Goal: Task Accomplishment & Management: Use online tool/utility

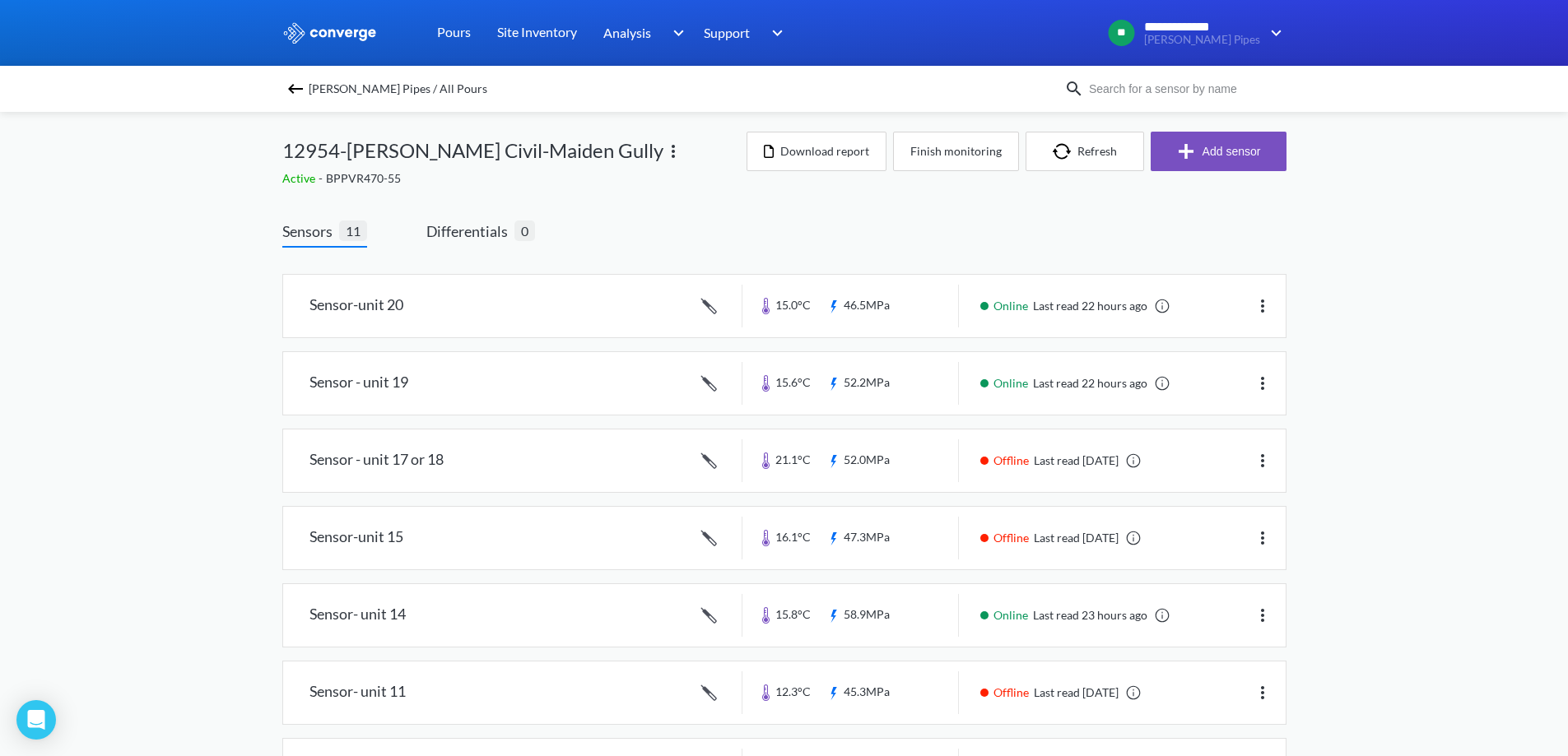
click at [392, 86] on span "[PERSON_NAME] Pipes / All Pours" at bounding box center [397, 89] width 179 height 23
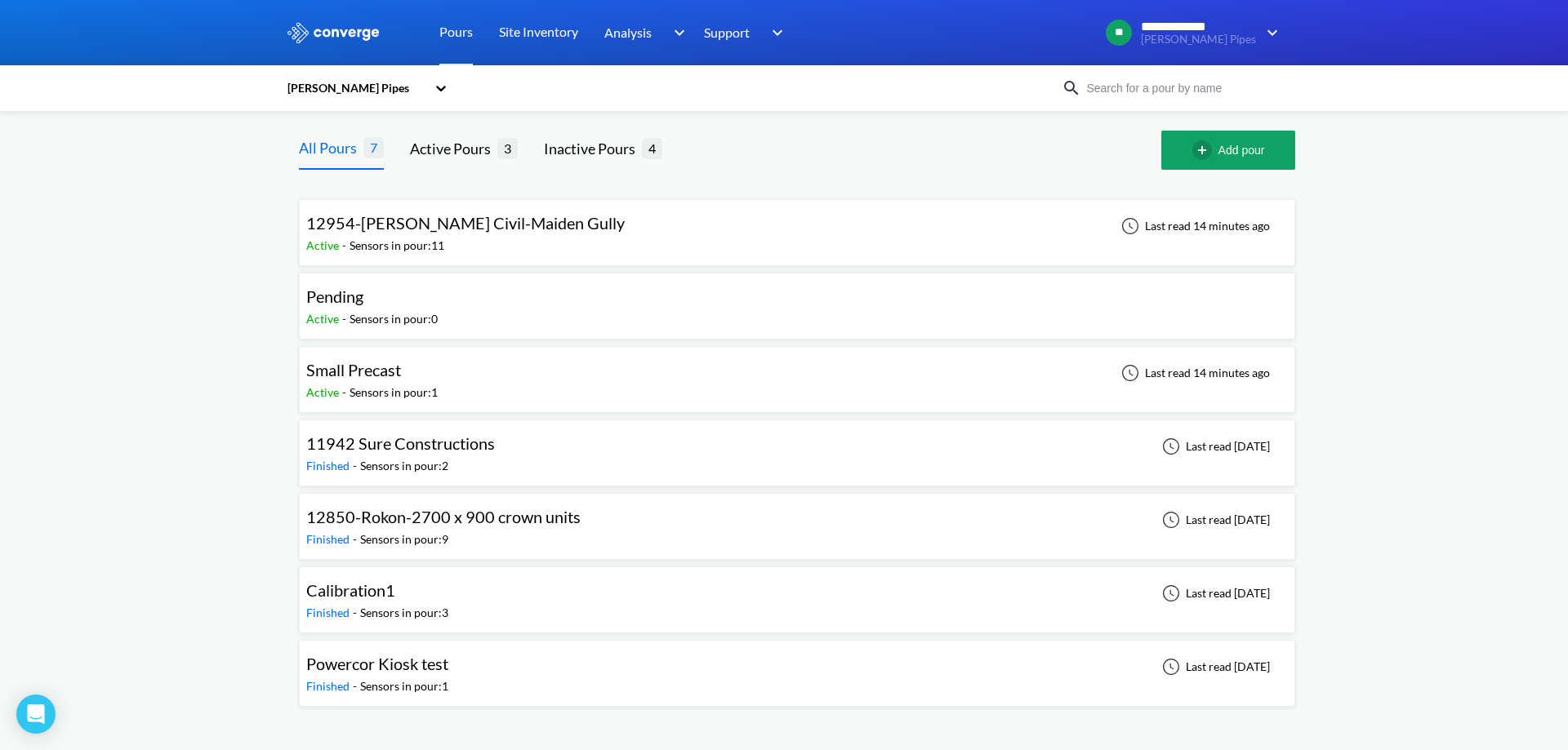
click at [375, 365] on span "Small Precast" at bounding box center [353, 370] width 95 height 19
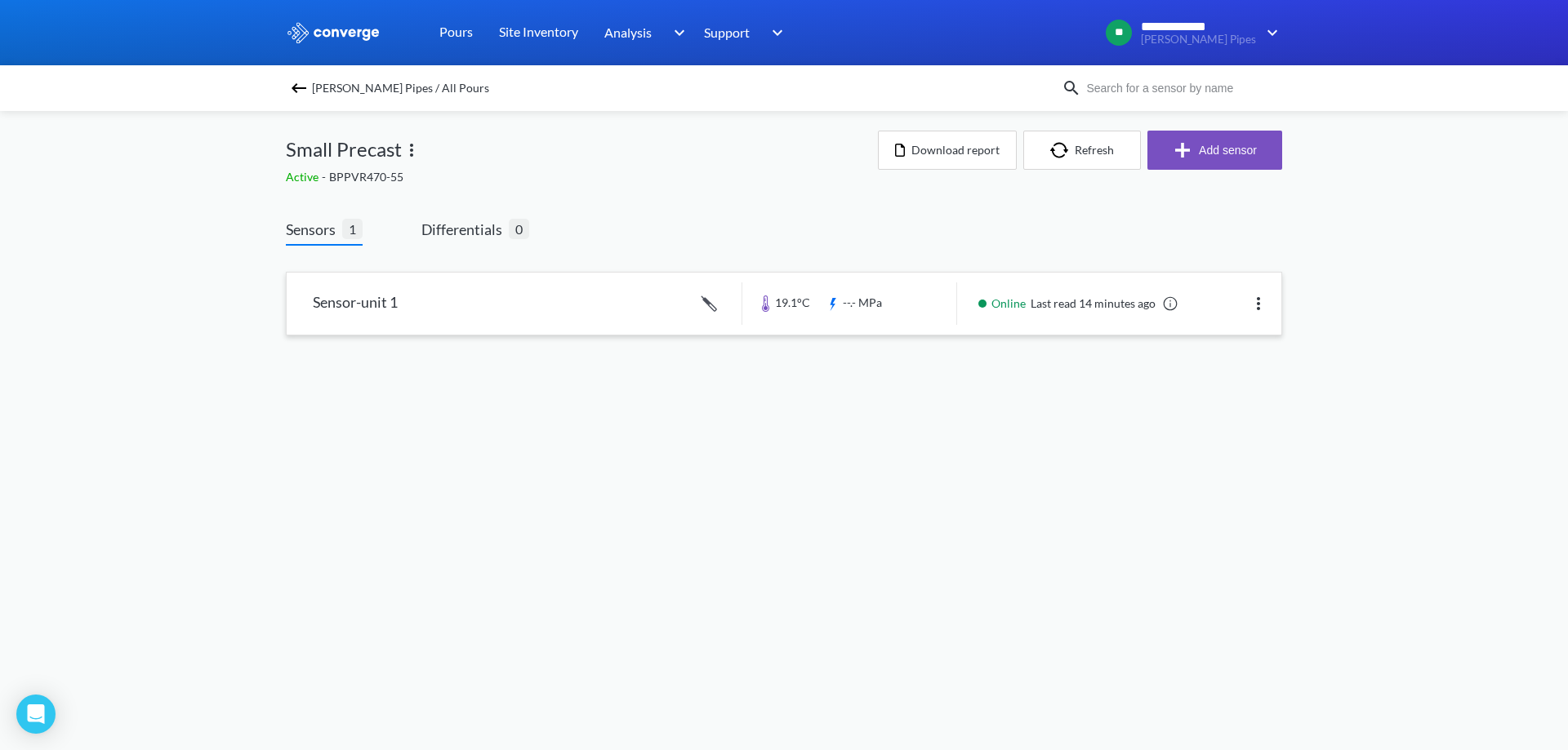
click at [464, 290] on link at bounding box center [784, 303] width 995 height 62
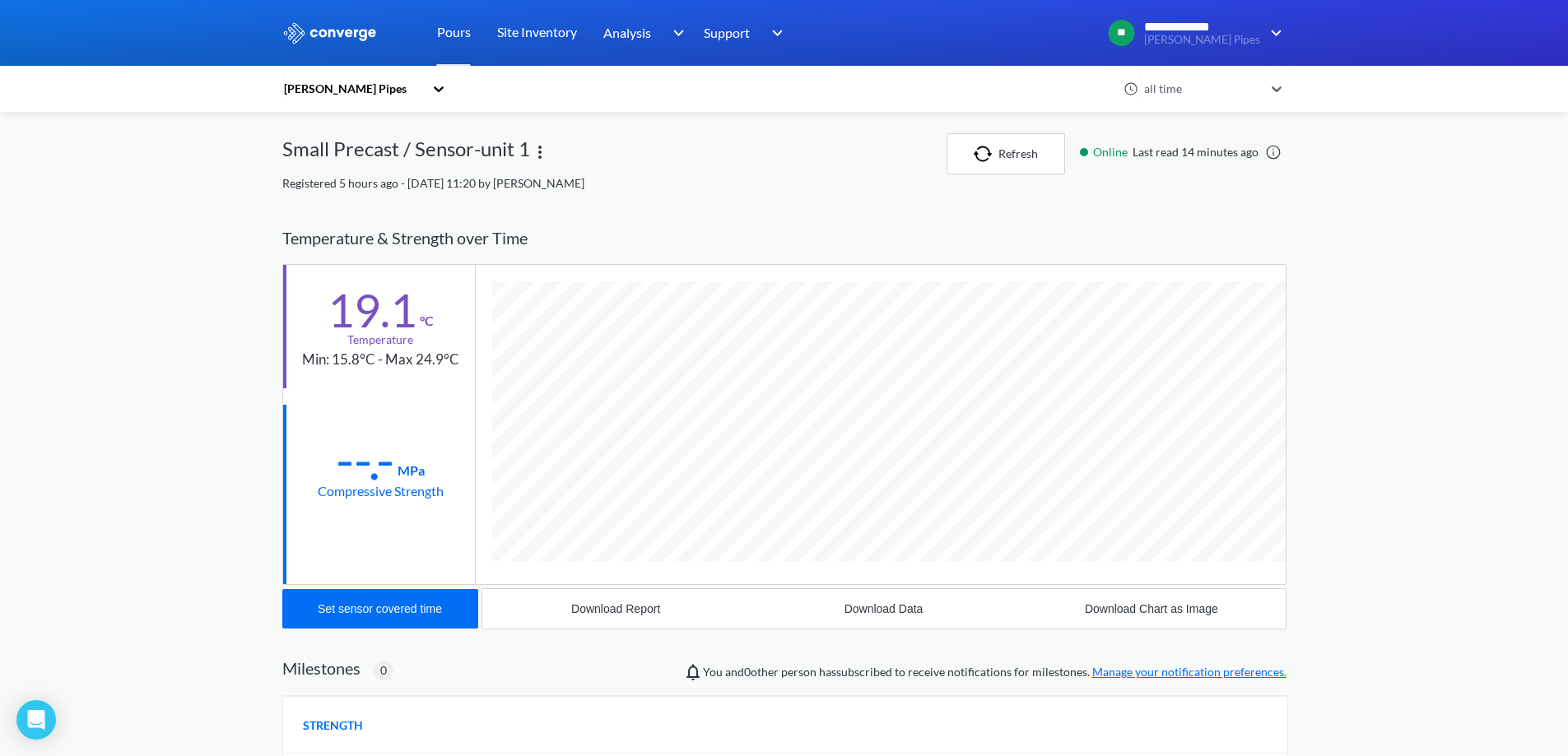
scroll to position [876, 1004]
click at [420, 602] on div "Set sensor covered time" at bounding box center [379, 608] width 124 height 13
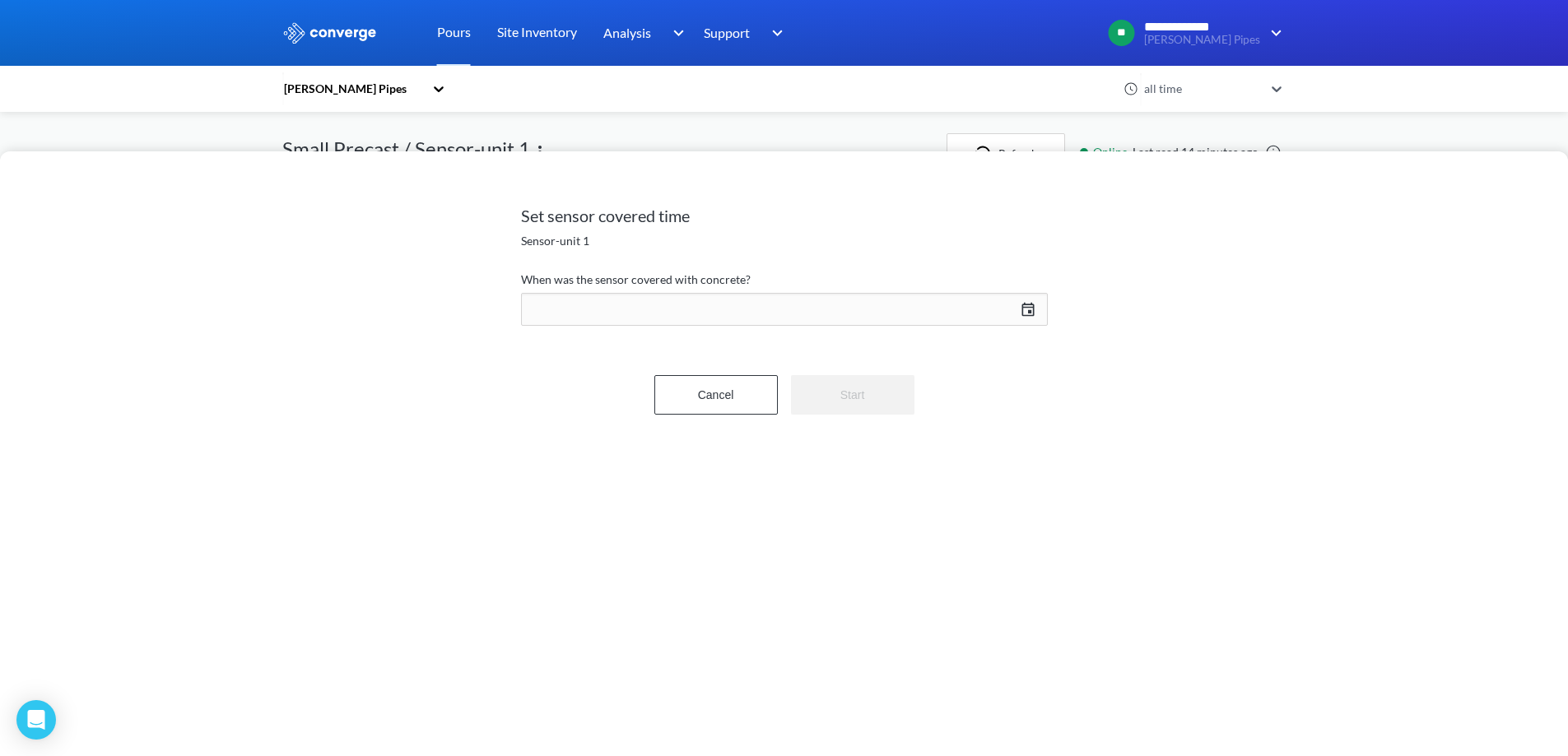
click at [1032, 311] on div "[DATE] Press the down arrow key to interact with the calendar and select a date…" at bounding box center [784, 309] width 527 height 40
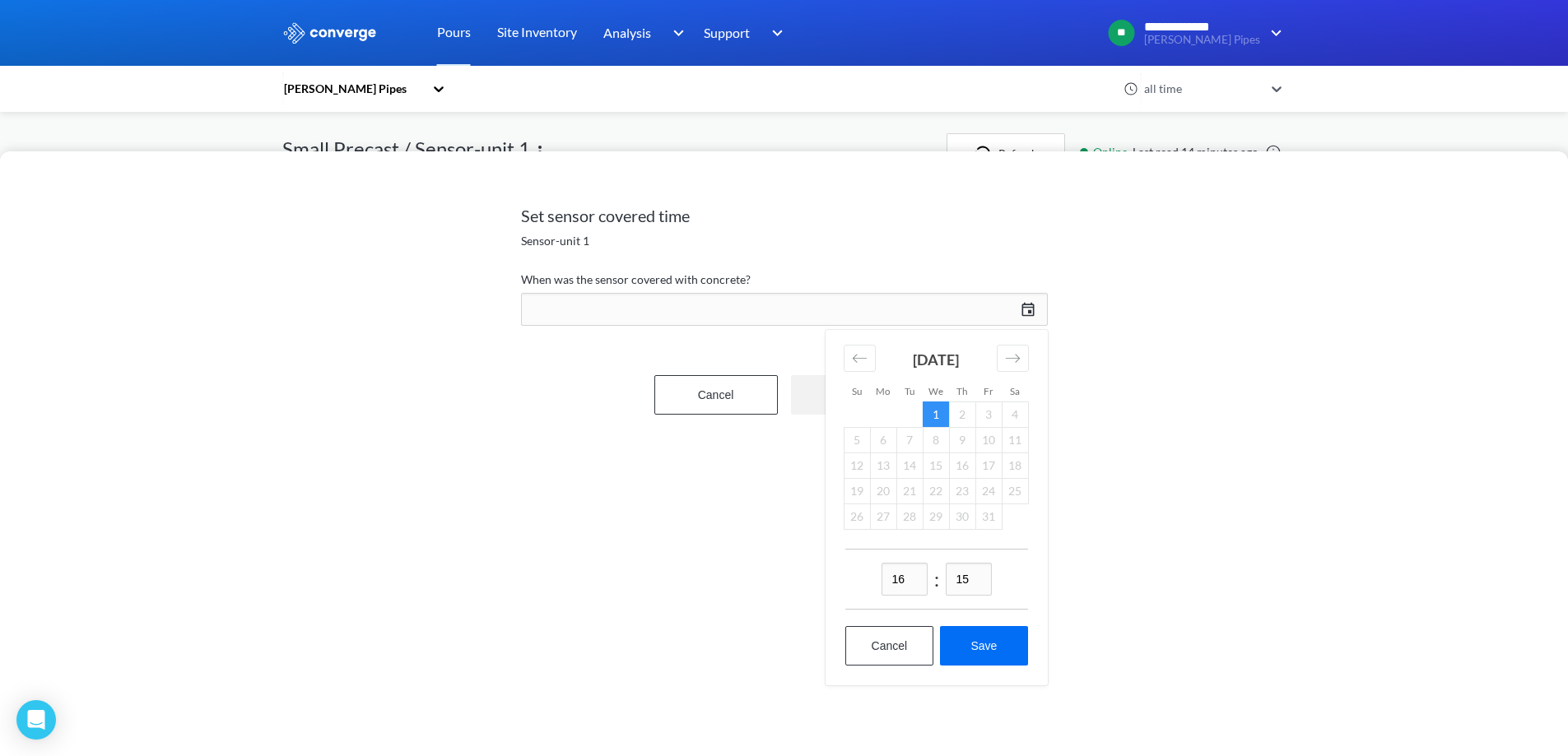
click at [913, 576] on input "16" at bounding box center [905, 578] width 46 height 33
type input "13"
type input "01"
click at [995, 651] on button "Save" at bounding box center [983, 645] width 87 height 40
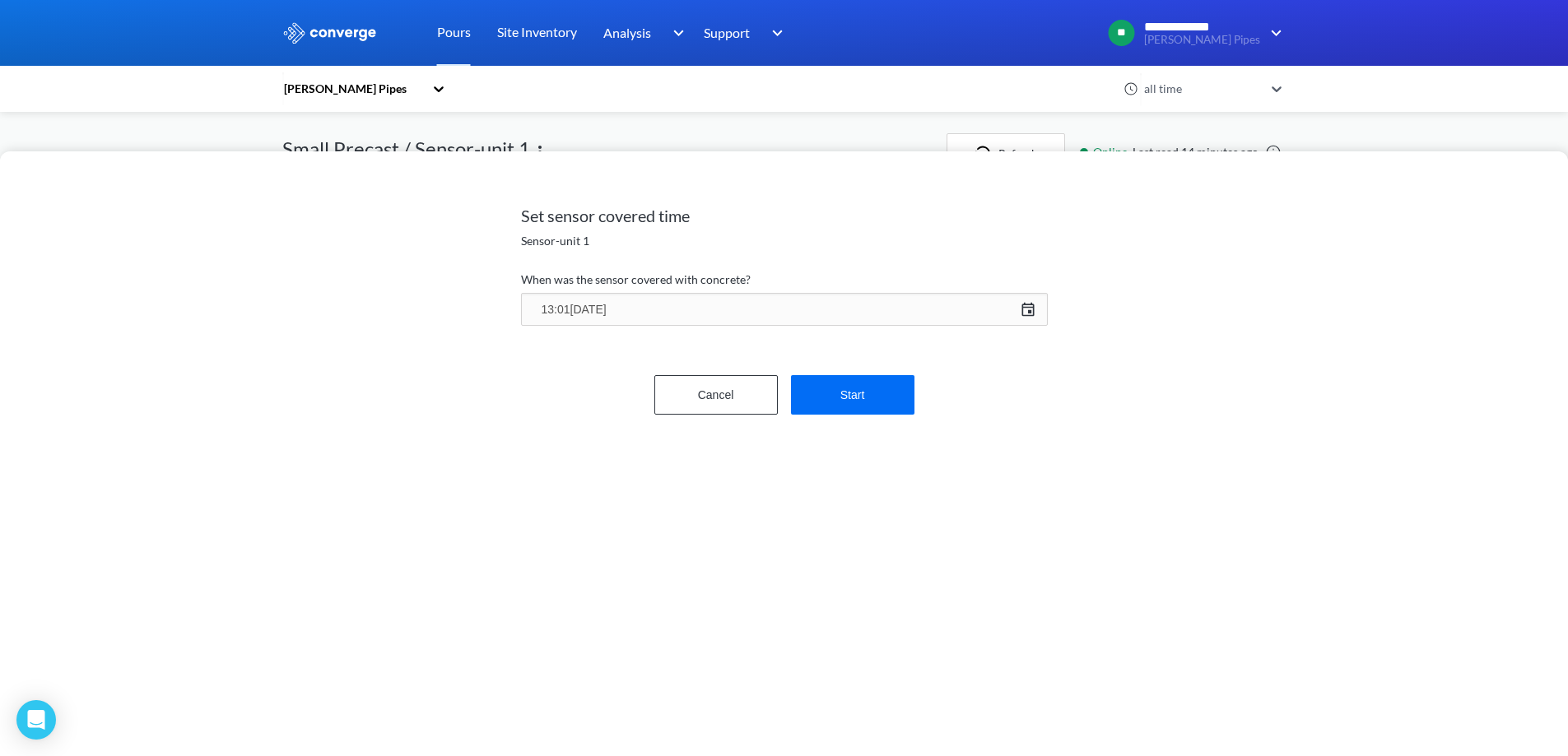
type input "13:01[DATE]"
click at [857, 400] on button "Start" at bounding box center [853, 395] width 123 height 40
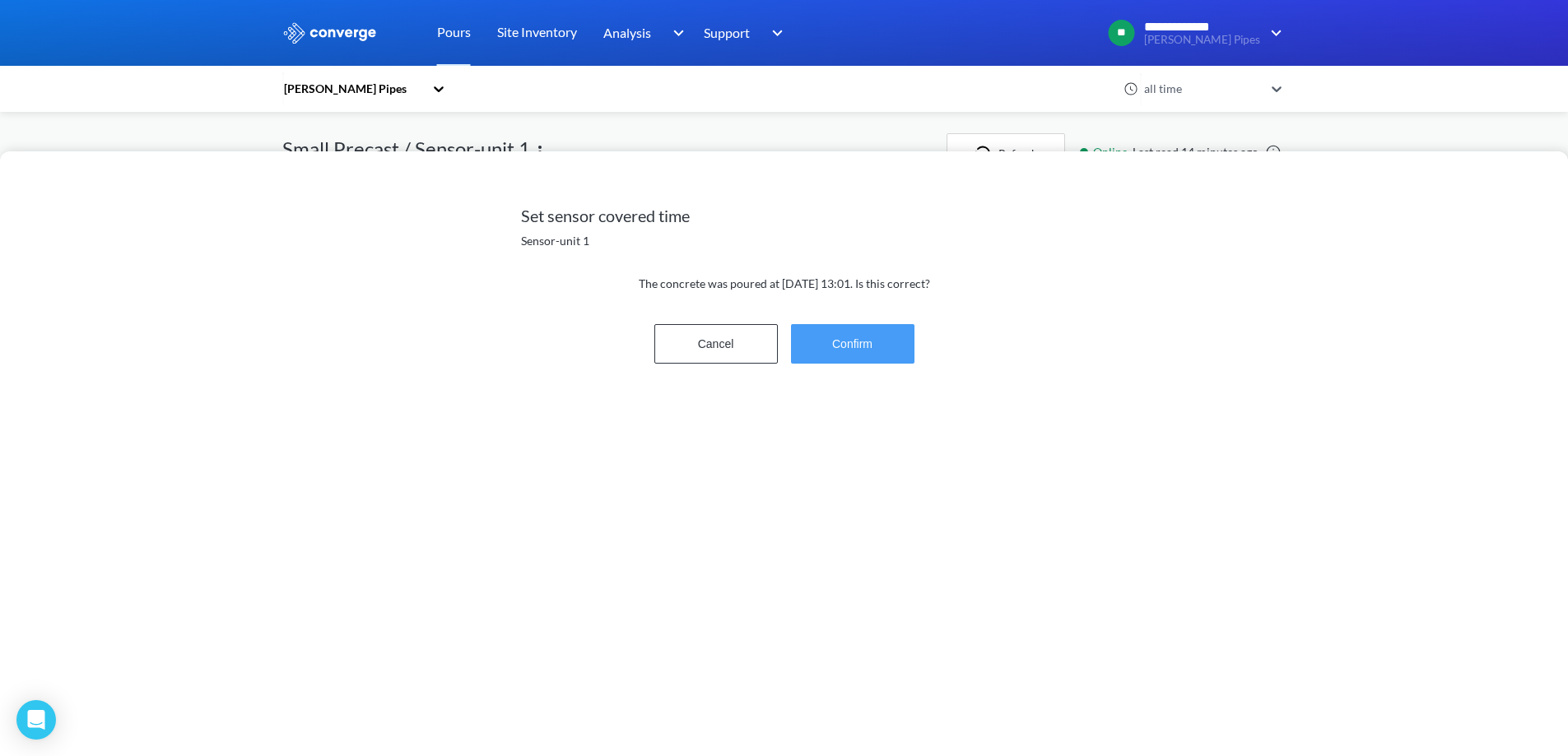
click at [857, 328] on button "Confirm" at bounding box center [853, 344] width 123 height 40
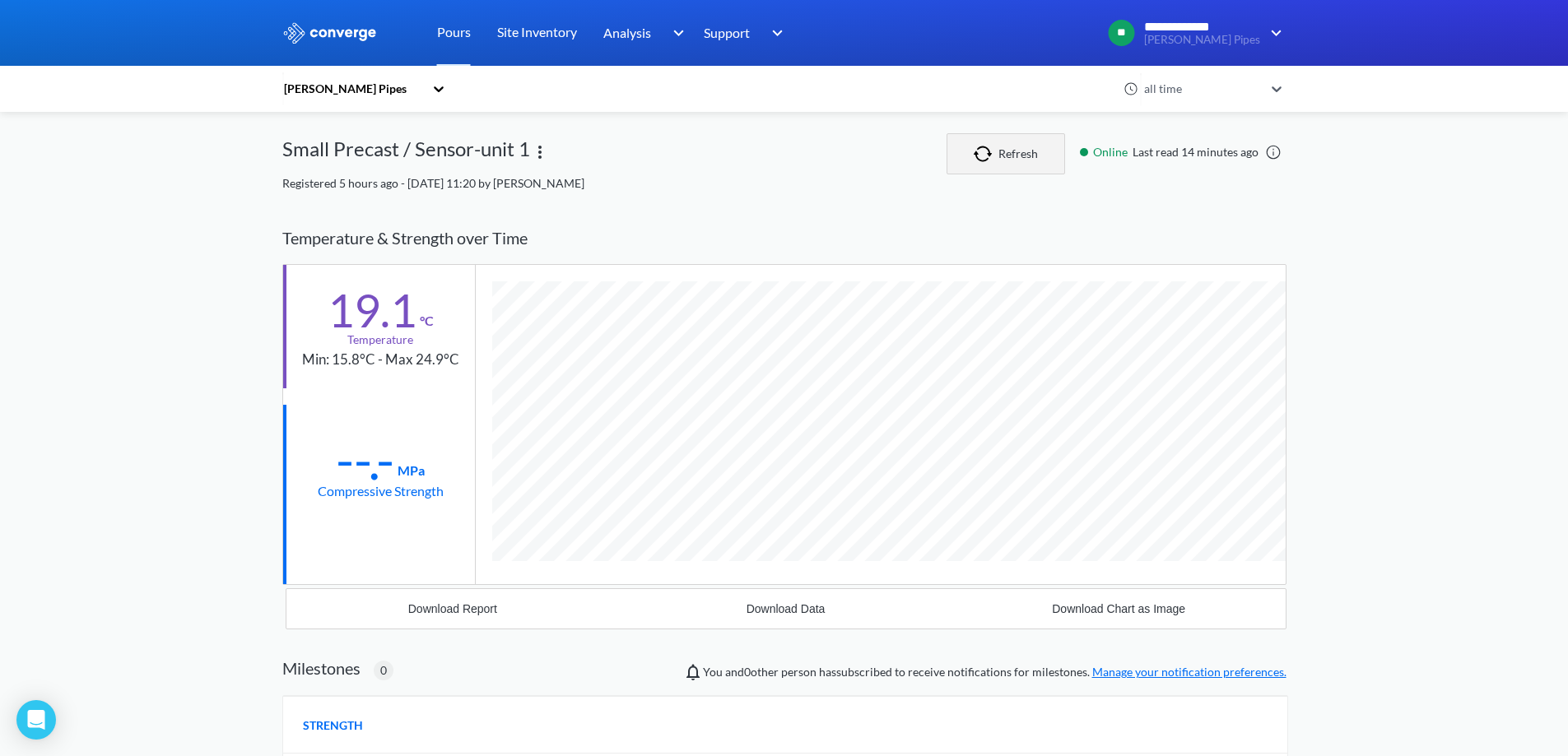
click at [1000, 163] on button "Refresh" at bounding box center [1006, 154] width 119 height 41
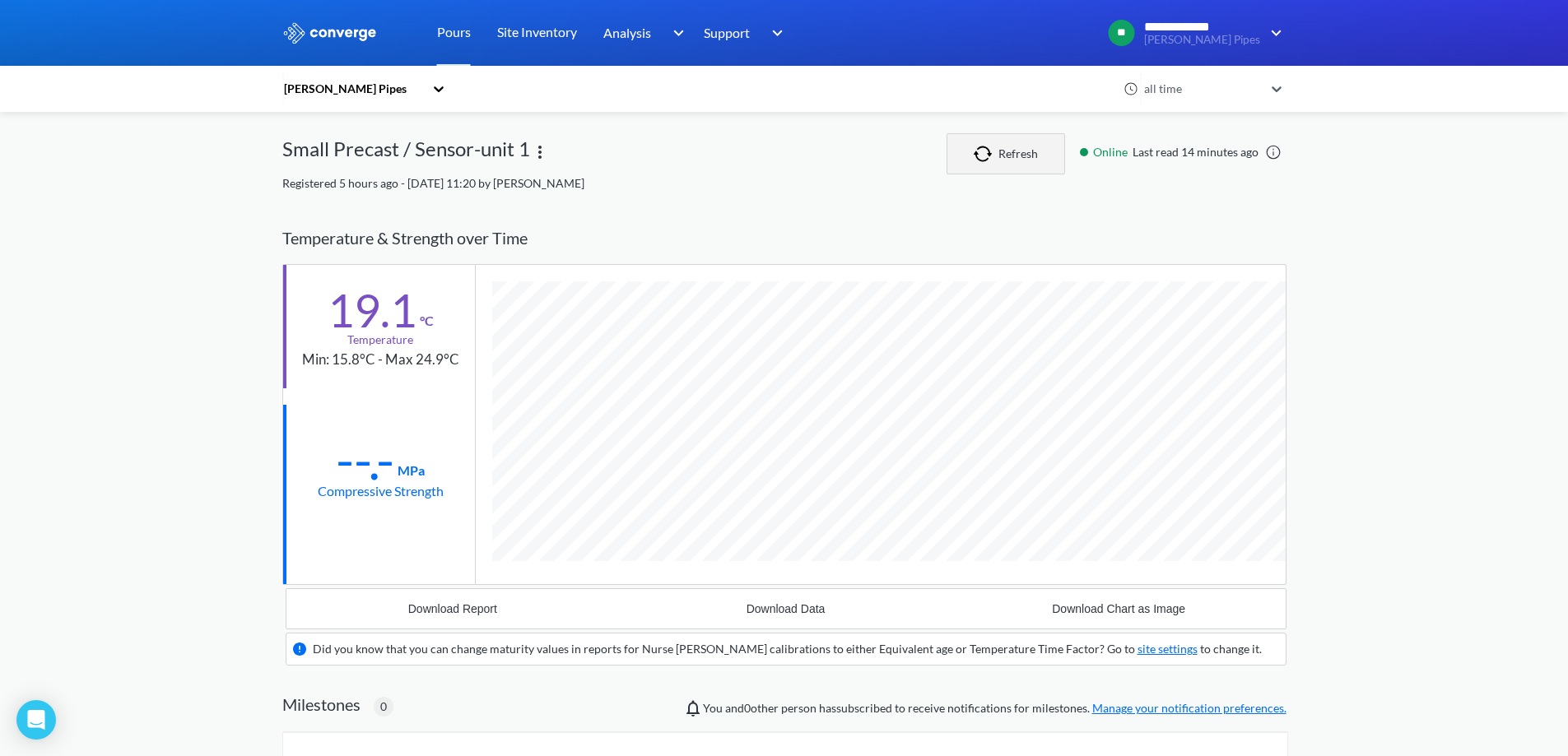
scroll to position [1030, 1004]
click at [450, 31] on link "Pours" at bounding box center [454, 33] width 33 height 66
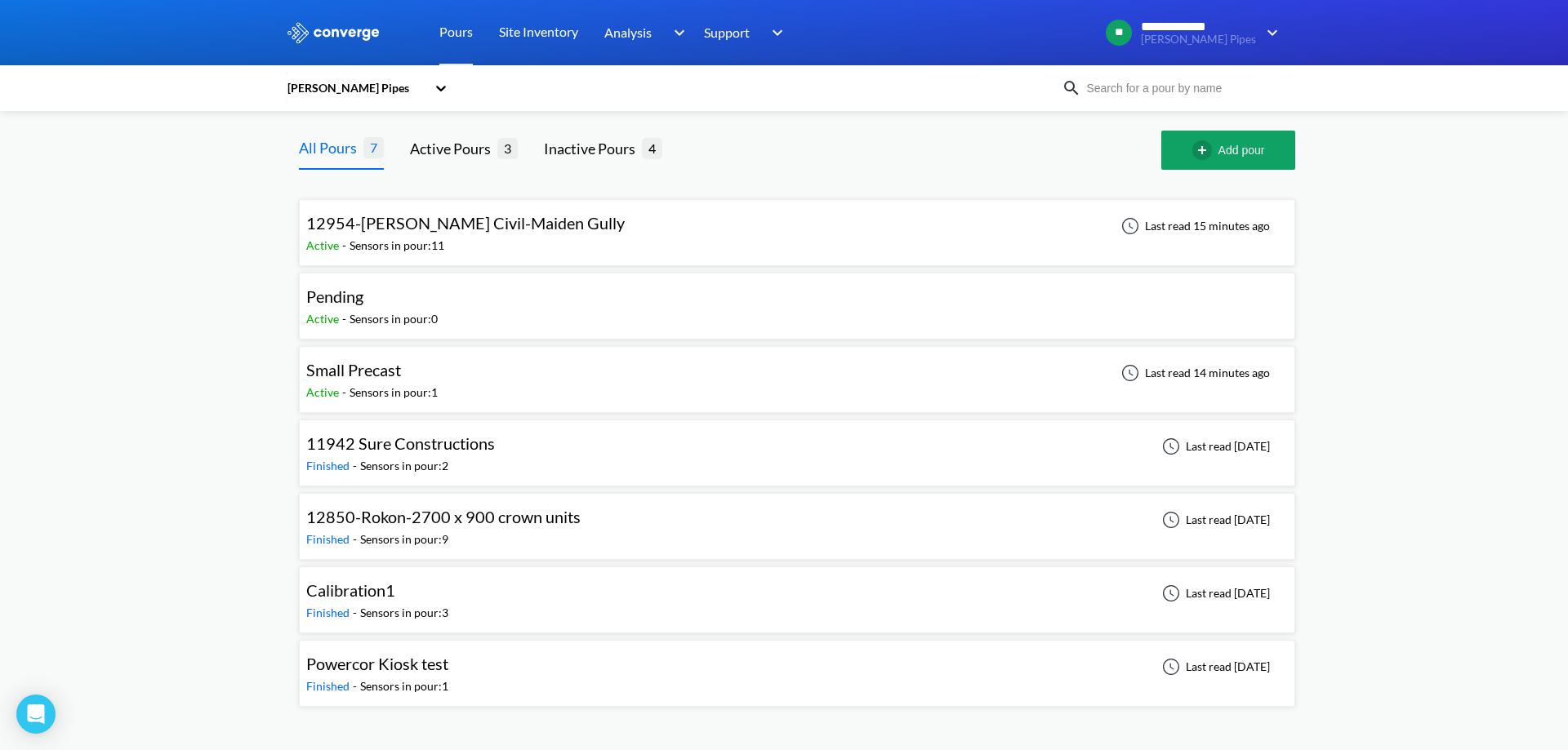
click at [660, 228] on div "12954-[PERSON_NAME] Civil-Maiden Gully Active - Sensors in pour: 11 Last read 1…" at bounding box center [797, 233] width 982 height 52
